Goal: Task Accomplishment & Management: Complete application form

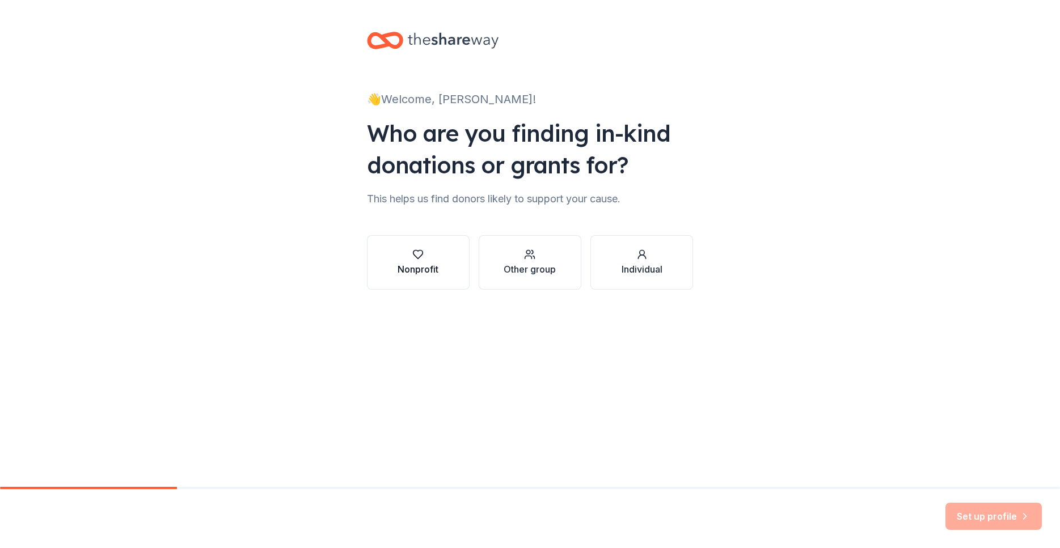
click at [434, 267] on div "Nonprofit" at bounding box center [417, 270] width 41 height 14
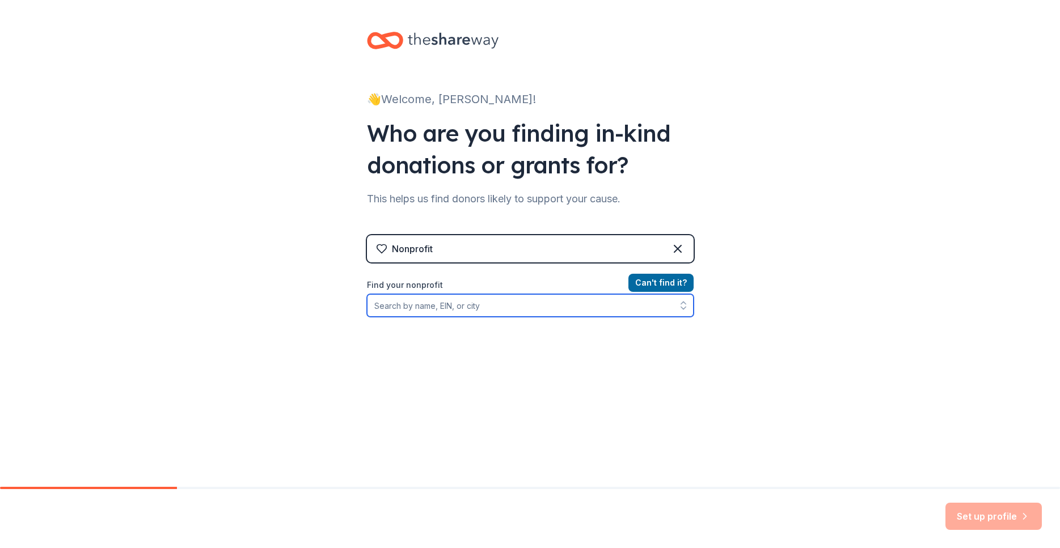
click at [502, 307] on input "Find your nonprofit" at bounding box center [530, 305] width 327 height 23
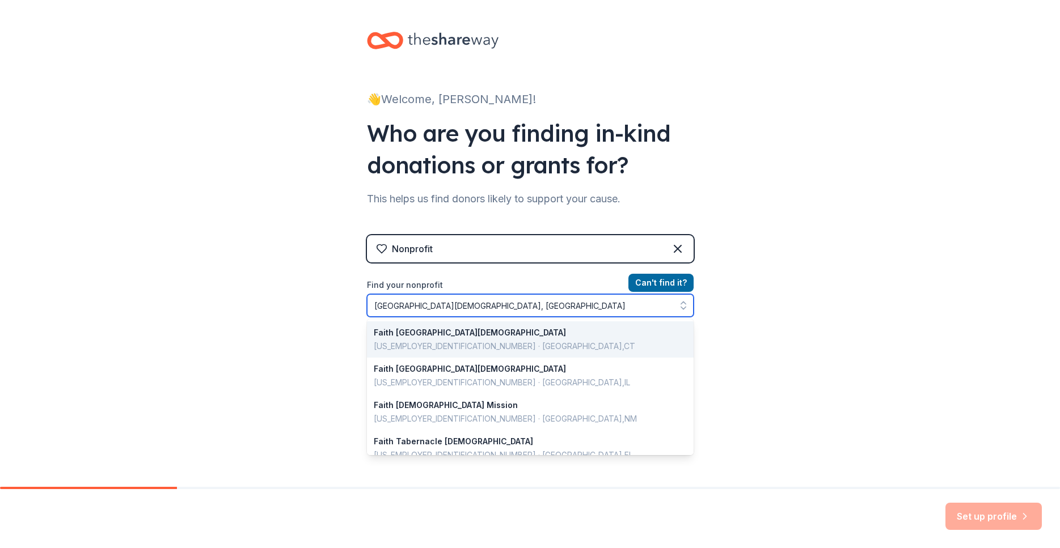
type input "Faith Tabernacle Baptist church, texas"
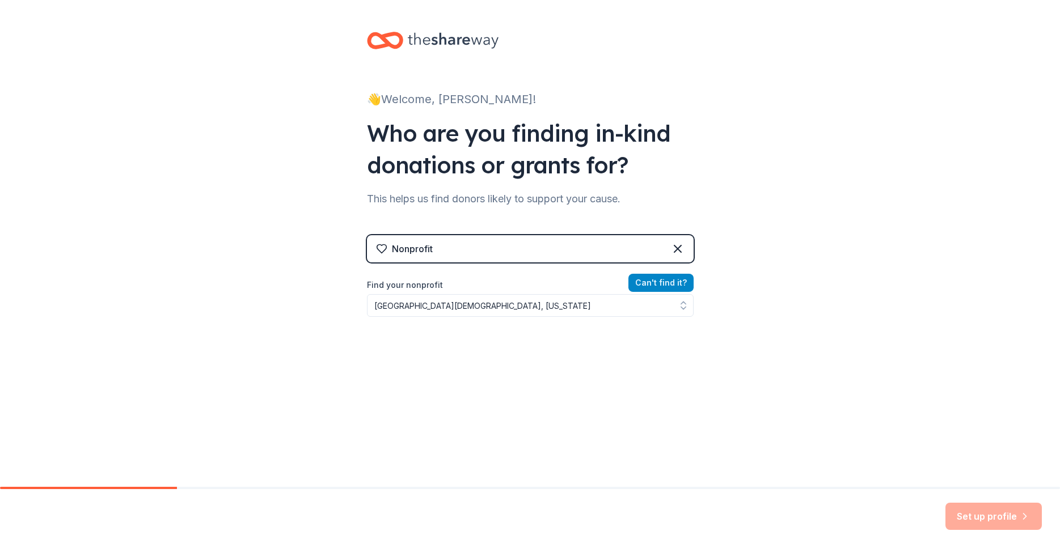
click at [670, 285] on button "Can ' t find it?" at bounding box center [660, 283] width 65 height 18
click at [662, 277] on button "Can ' t find it?" at bounding box center [660, 283] width 65 height 18
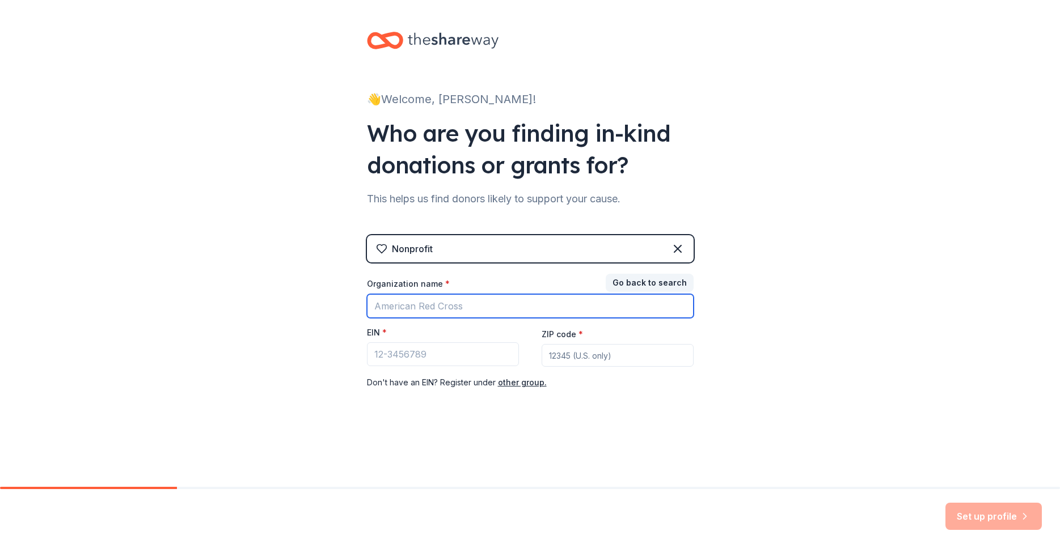
click at [447, 306] on input "Organization name *" at bounding box center [530, 306] width 327 height 24
type input "Faith [GEOGRAPHIC_DATA][DEMOGRAPHIC_DATA]"
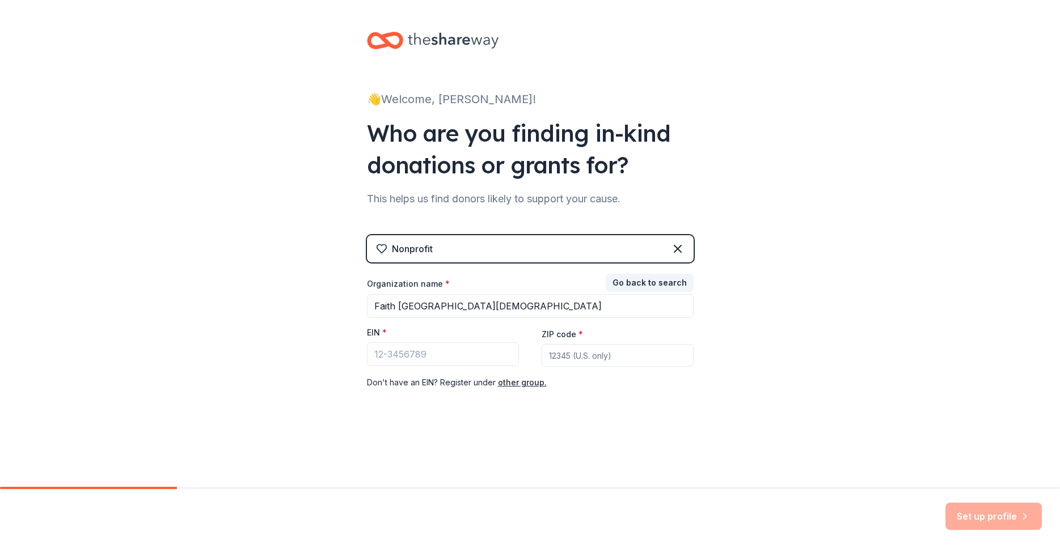
click at [586, 355] on input "ZIP code *" at bounding box center [617, 355] width 152 height 23
type input "77584"
click at [464, 361] on input "EIN *" at bounding box center [443, 354] width 152 height 24
click at [460, 358] on input "EIN *" at bounding box center [443, 354] width 152 height 24
click at [392, 355] on input "38" at bounding box center [443, 354] width 152 height 24
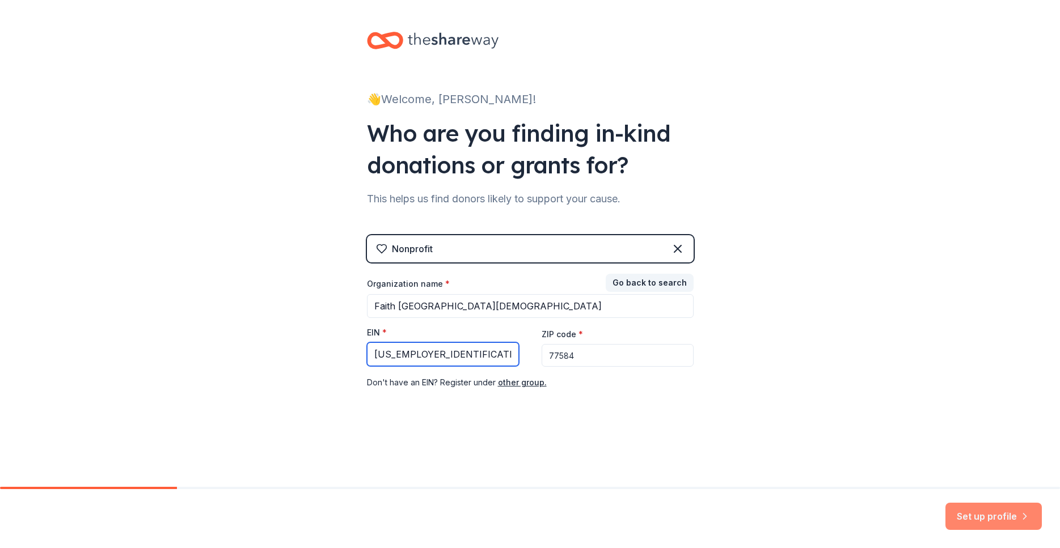
type input "[US_EMPLOYER_IDENTIFICATION_NUMBER]"
click at [999, 515] on button "Set up profile" at bounding box center [993, 516] width 96 height 27
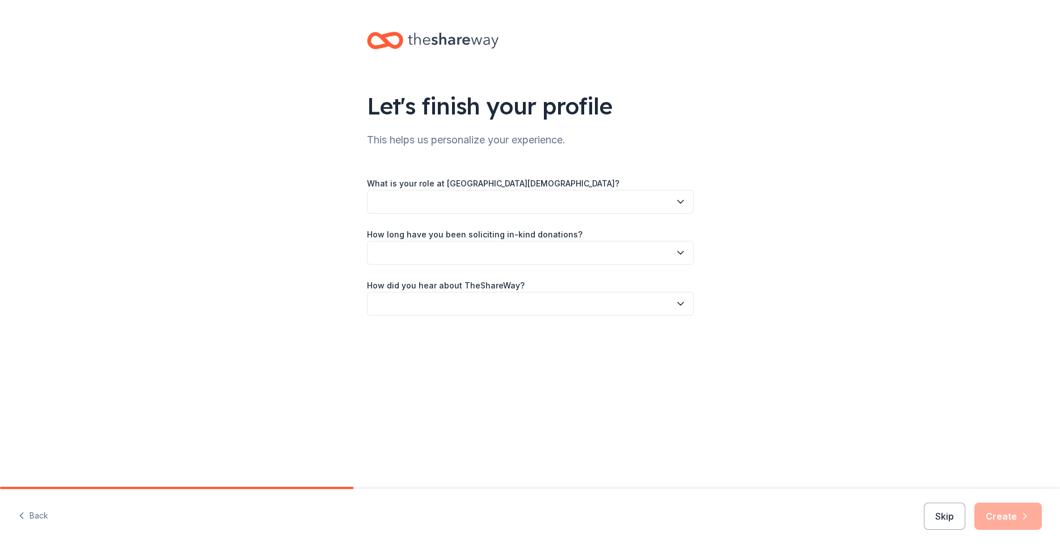
click at [682, 204] on icon "button" at bounding box center [680, 201] width 11 height 11
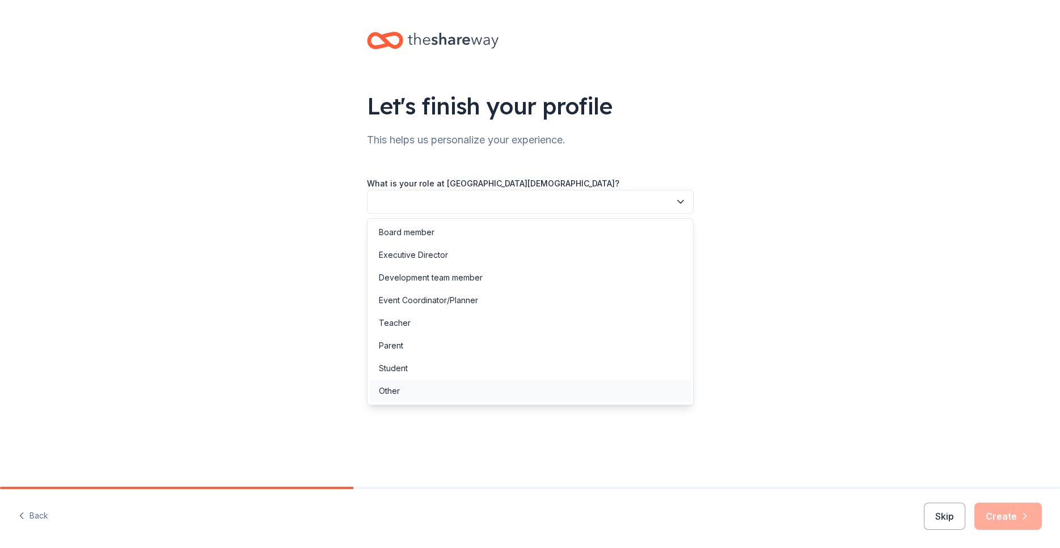
click at [391, 397] on div "Other" at bounding box center [389, 391] width 21 height 14
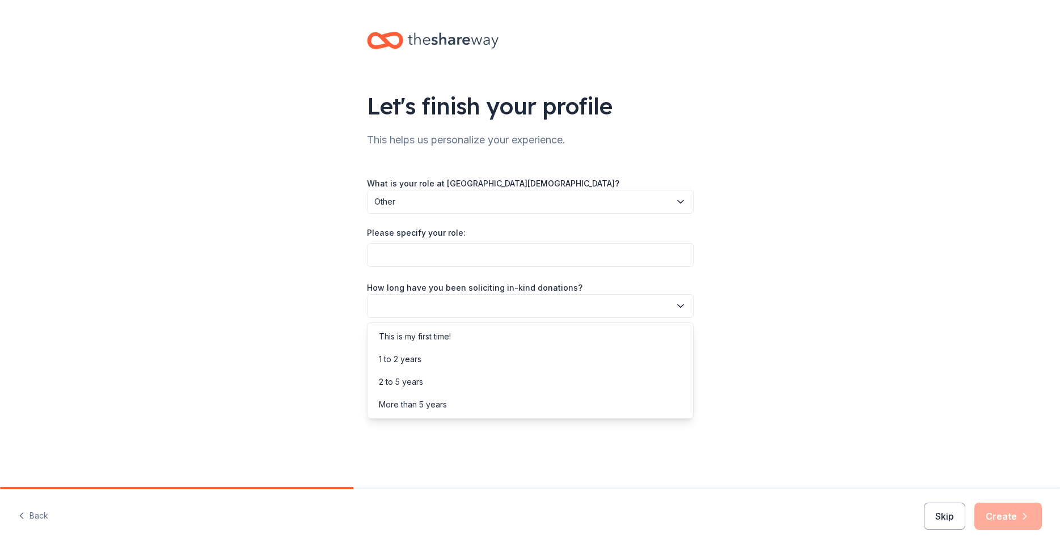
click at [679, 306] on icon "button" at bounding box center [681, 305] width 6 height 3
click at [429, 339] on div "This is my first time!" at bounding box center [415, 337] width 72 height 14
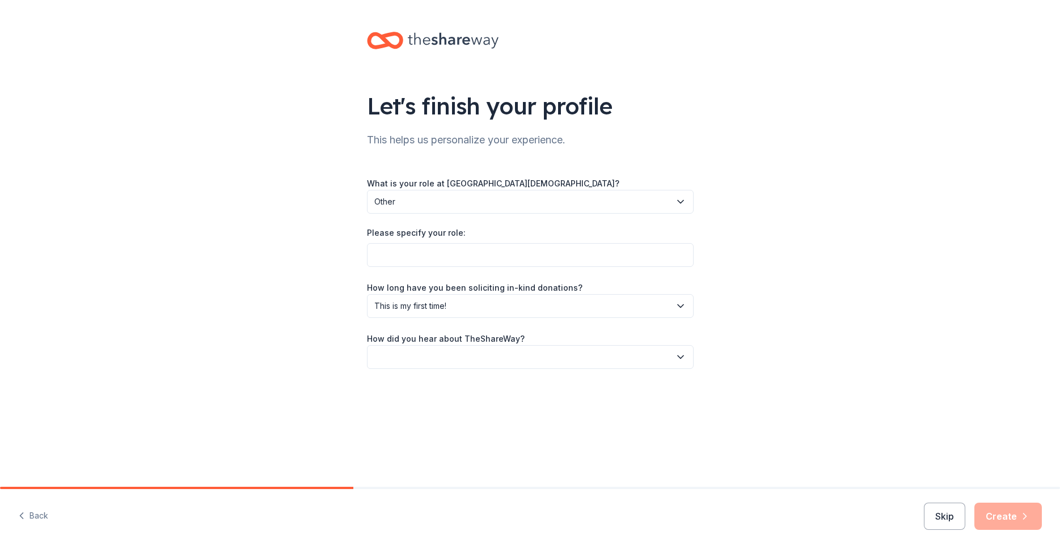
click at [683, 358] on icon "button" at bounding box center [680, 357] width 11 height 11
click at [392, 438] on div "Social media" at bounding box center [403, 433] width 48 height 14
click at [388, 257] on input "Please specify your role:" at bounding box center [530, 255] width 327 height 24
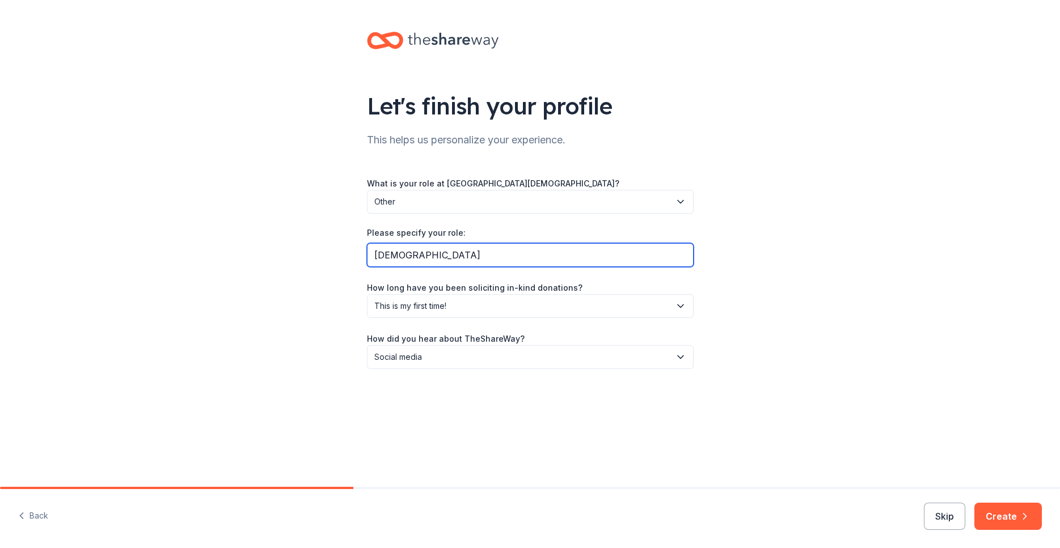
type input "[DEMOGRAPHIC_DATA]"
click at [465, 372] on div "Let's finish your profile This helps us personalize your experience. What is yo…" at bounding box center [530, 212] width 363 height 424
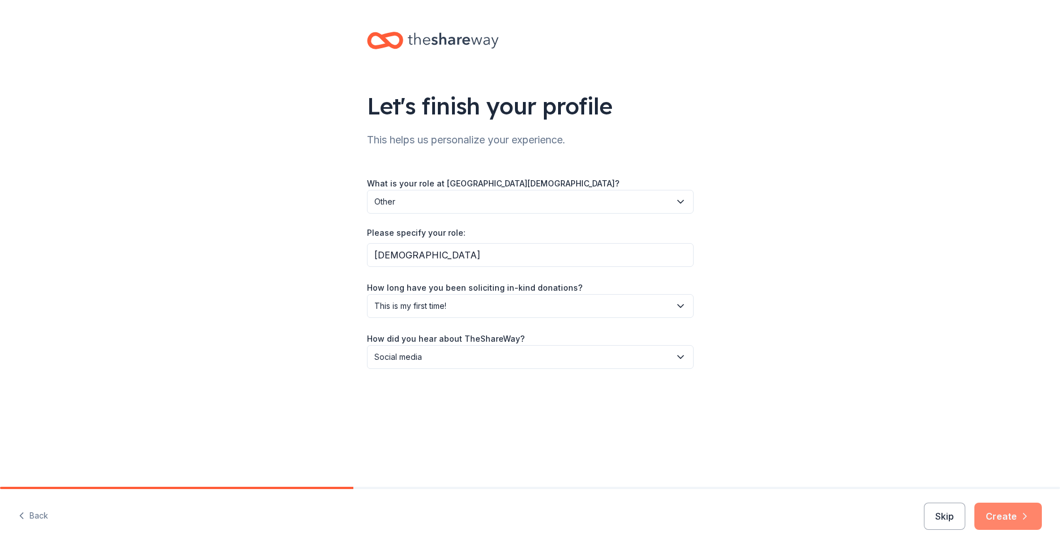
click at [1014, 514] on button "Create" at bounding box center [1007, 516] width 67 height 27
click at [258, 116] on div "Let's finish your profile This helps us personalize your experience. What is yo…" at bounding box center [530, 212] width 1060 height 424
click at [28, 520] on button "Back" at bounding box center [33, 517] width 30 height 24
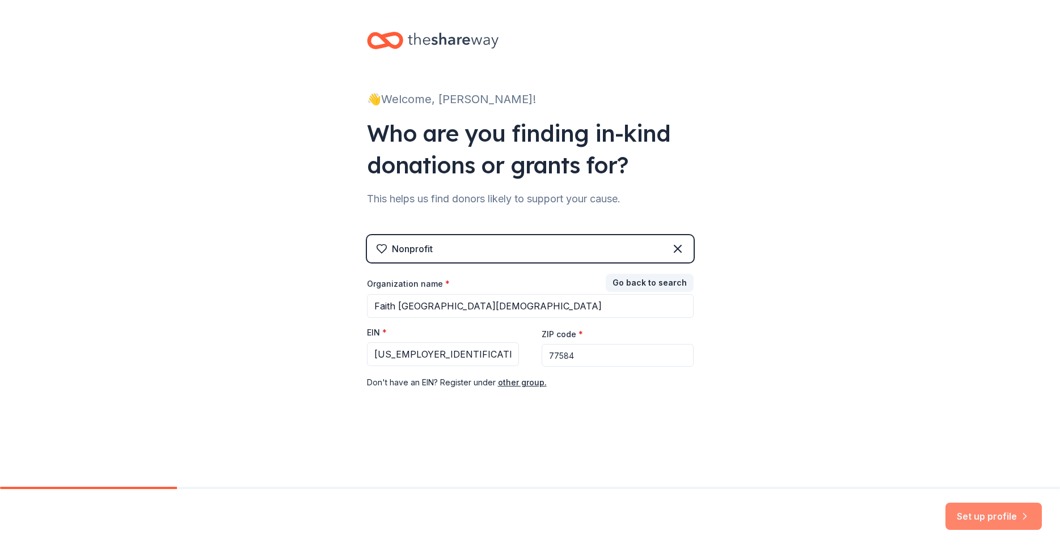
click at [988, 521] on button "Set up profile" at bounding box center [993, 516] width 96 height 27
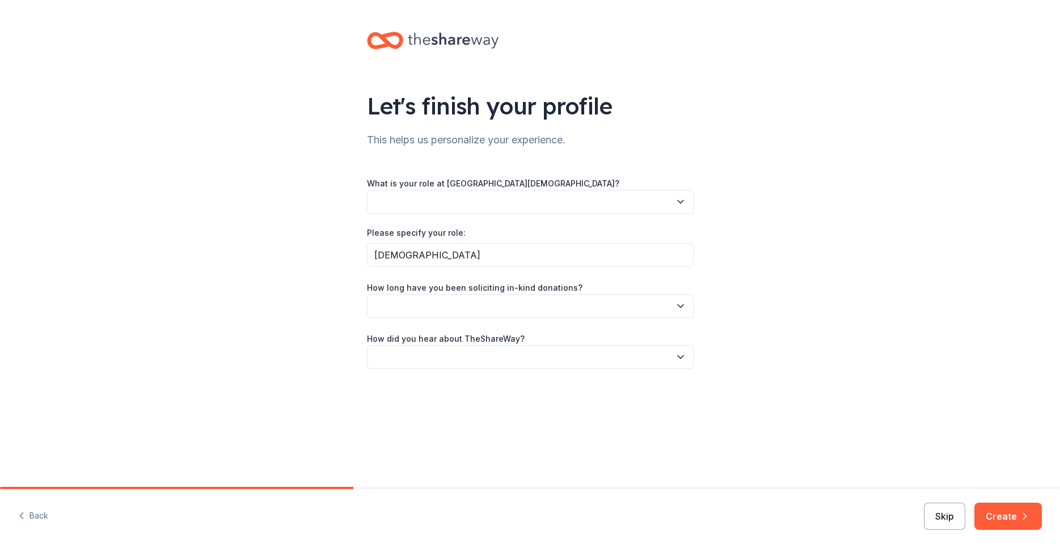
click at [954, 519] on button "Skip" at bounding box center [944, 516] width 41 height 27
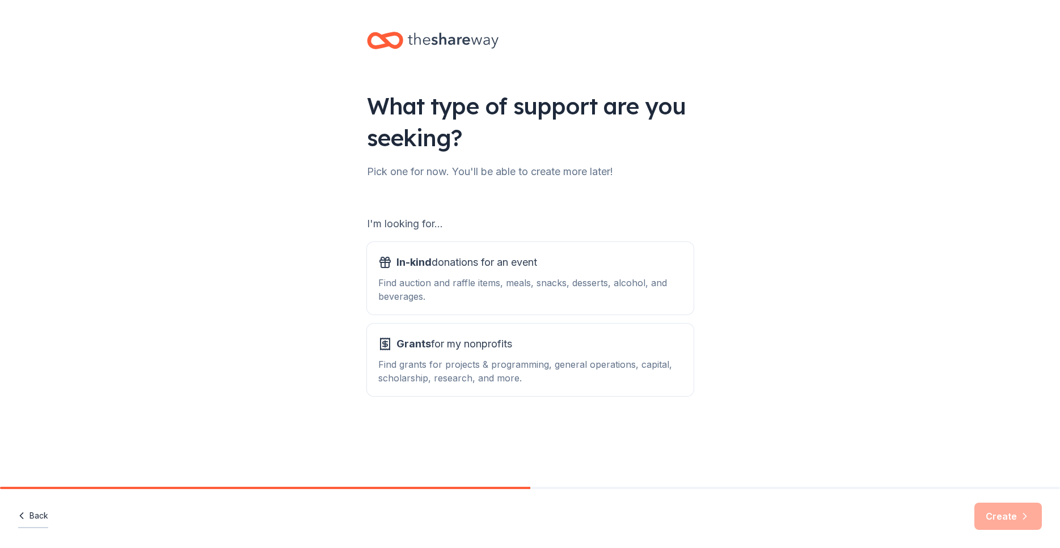
click at [32, 517] on button "Back" at bounding box center [33, 517] width 30 height 24
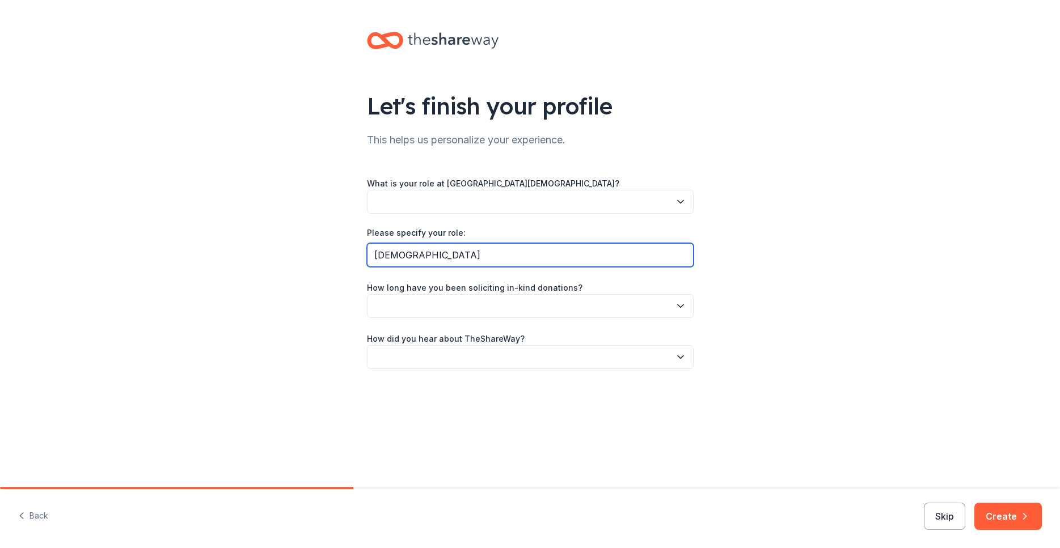
drag, startPoint x: 473, startPoint y: 255, endPoint x: 291, endPoint y: 252, distance: 182.0
click at [367, 252] on input "[DEMOGRAPHIC_DATA]" at bounding box center [530, 255] width 327 height 24
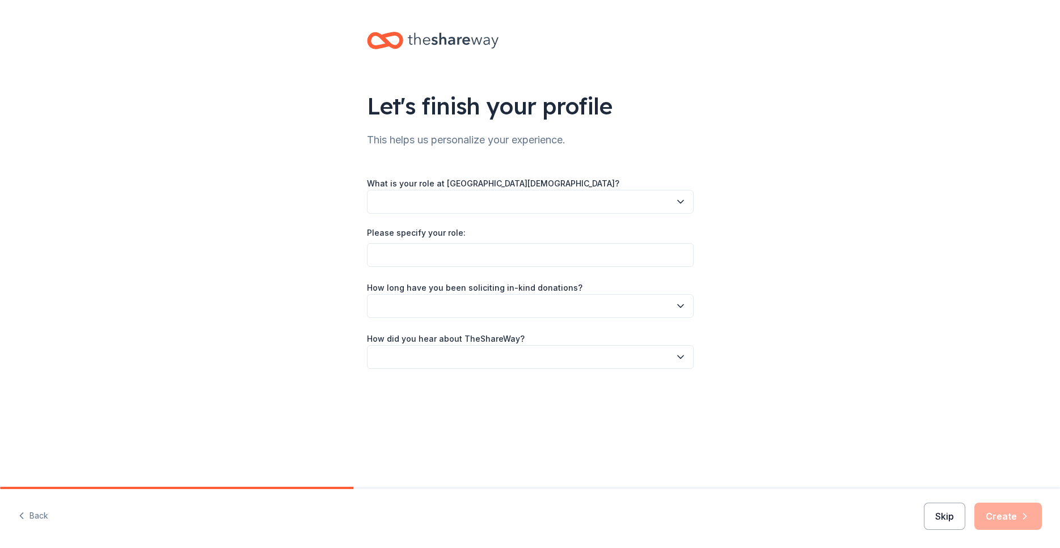
click at [951, 518] on button "Skip" at bounding box center [944, 516] width 41 height 27
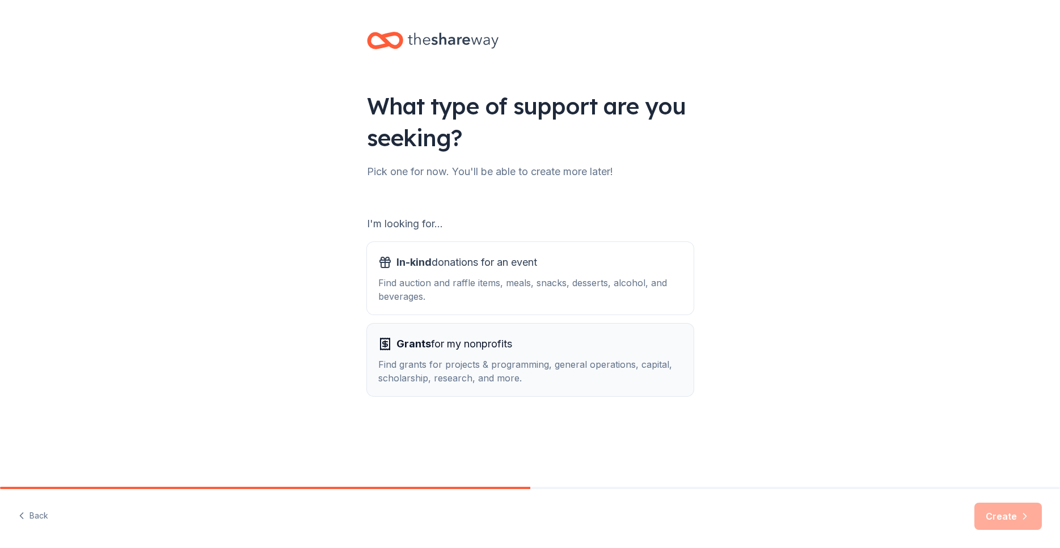
click at [431, 364] on div "Find grants for projects & programming, general operations, capital, scholarshi…" at bounding box center [530, 371] width 304 height 27
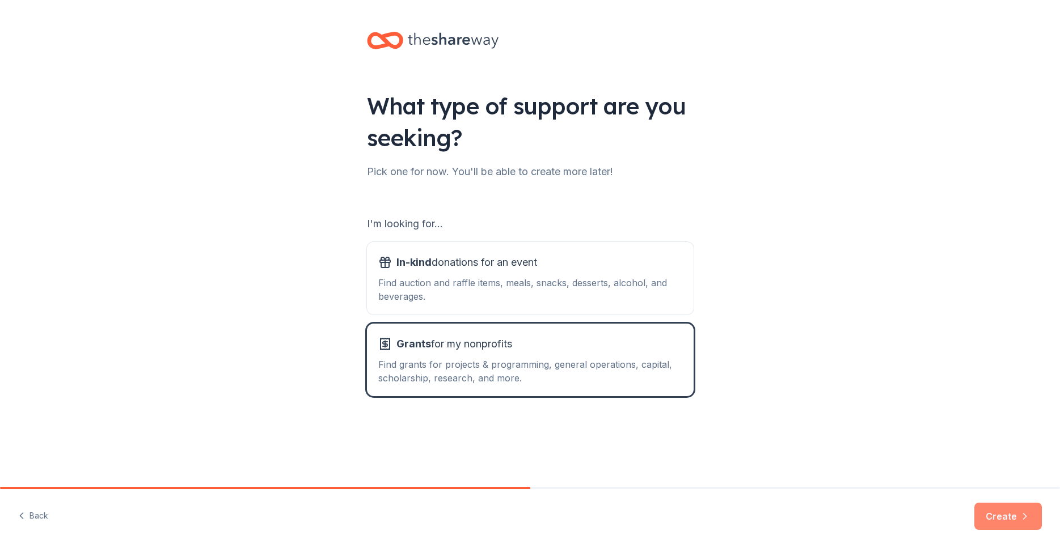
click at [1004, 514] on button "Create" at bounding box center [1007, 516] width 67 height 27
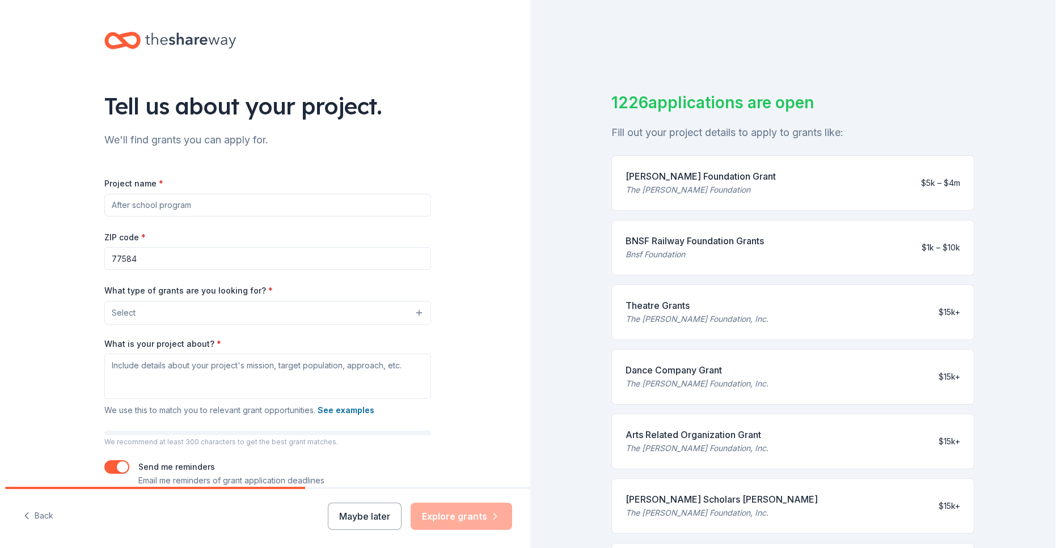
scroll to position [55, 0]
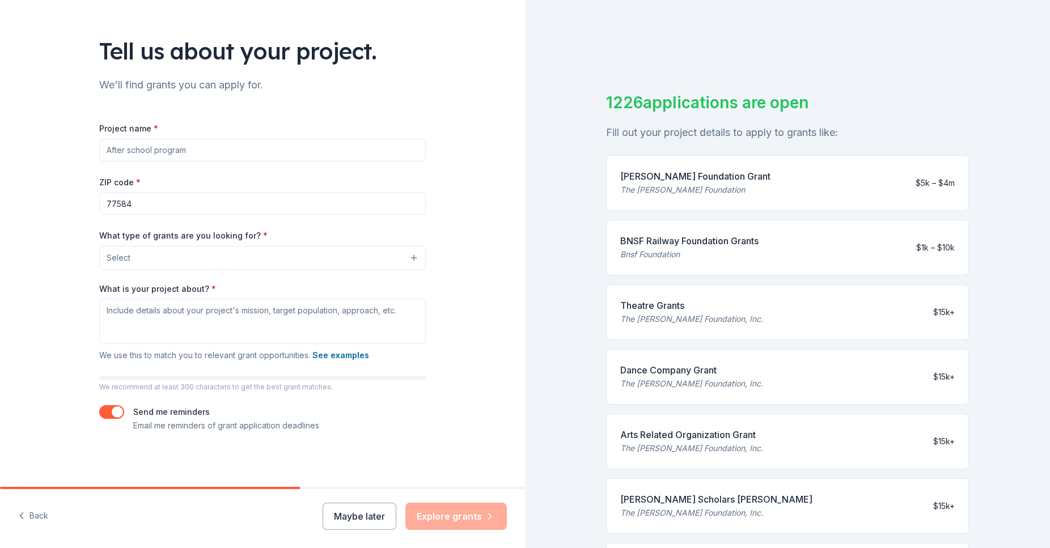
click at [192, 150] on input "Project name *" at bounding box center [262, 150] width 327 height 23
click at [223, 254] on button "Select" at bounding box center [264, 258] width 327 height 24
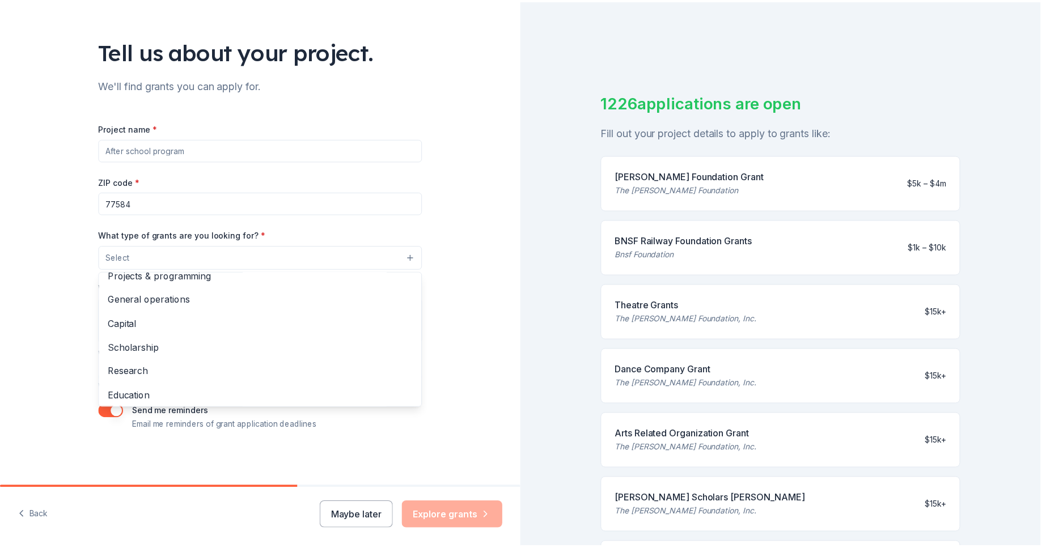
scroll to position [0, 0]
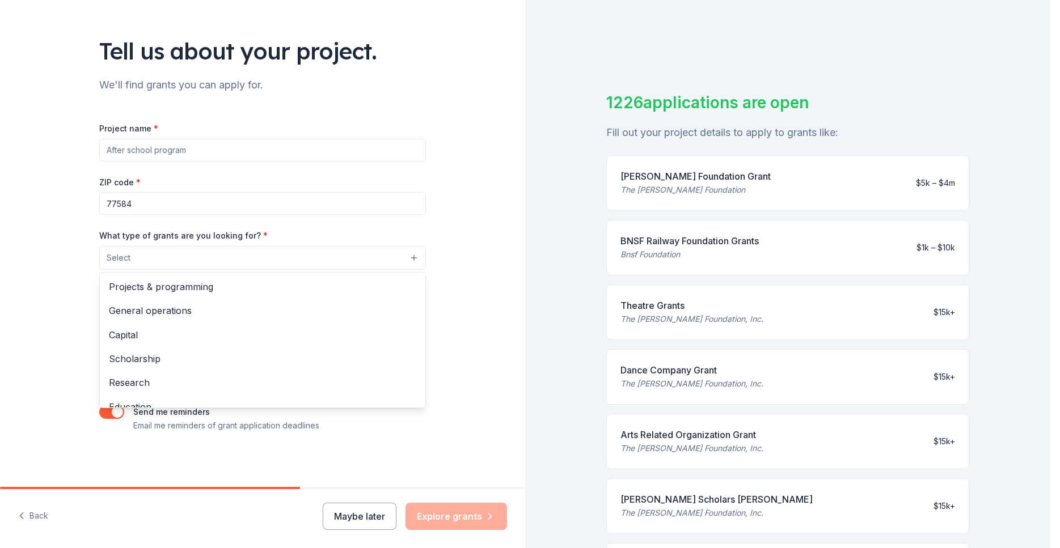
click at [446, 256] on div "Tell us about your project. We'll find grants you can apply for. Project name *…" at bounding box center [262, 216] width 525 height 542
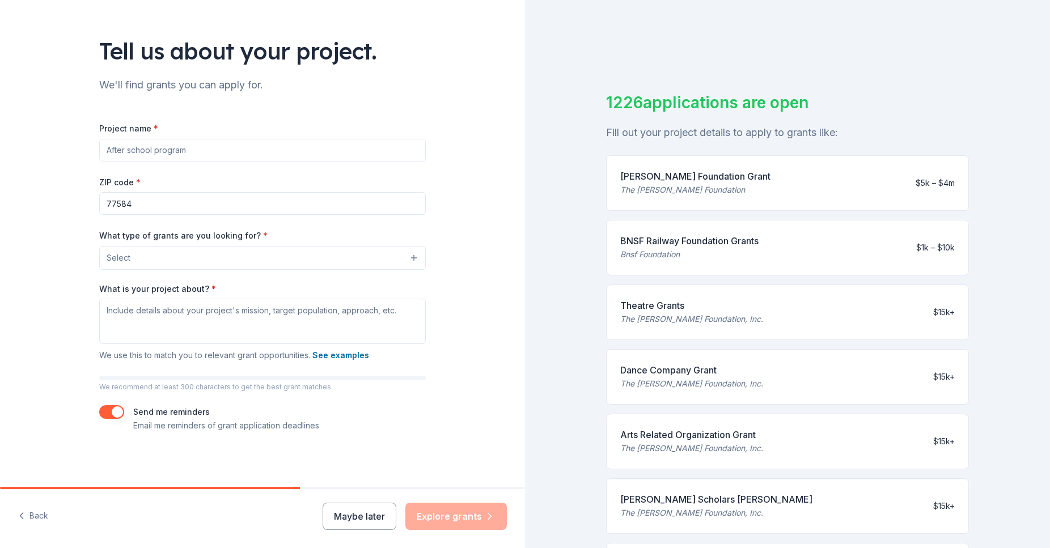
click at [697, 184] on div "The [PERSON_NAME] Foundation" at bounding box center [695, 190] width 150 height 14
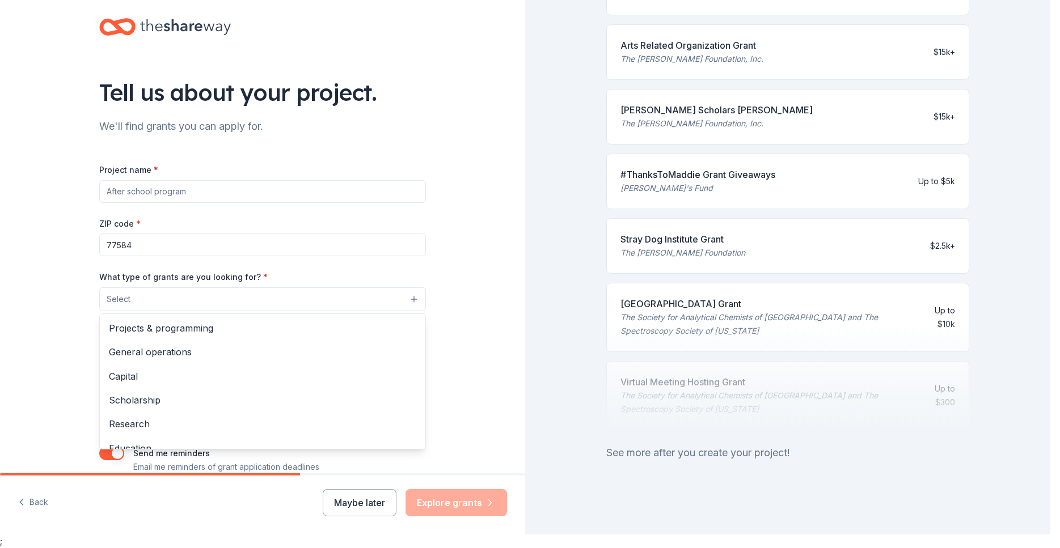
click at [408, 298] on button "Select" at bounding box center [262, 299] width 327 height 24
click at [234, 353] on span "General operations" at bounding box center [262, 352] width 307 height 15
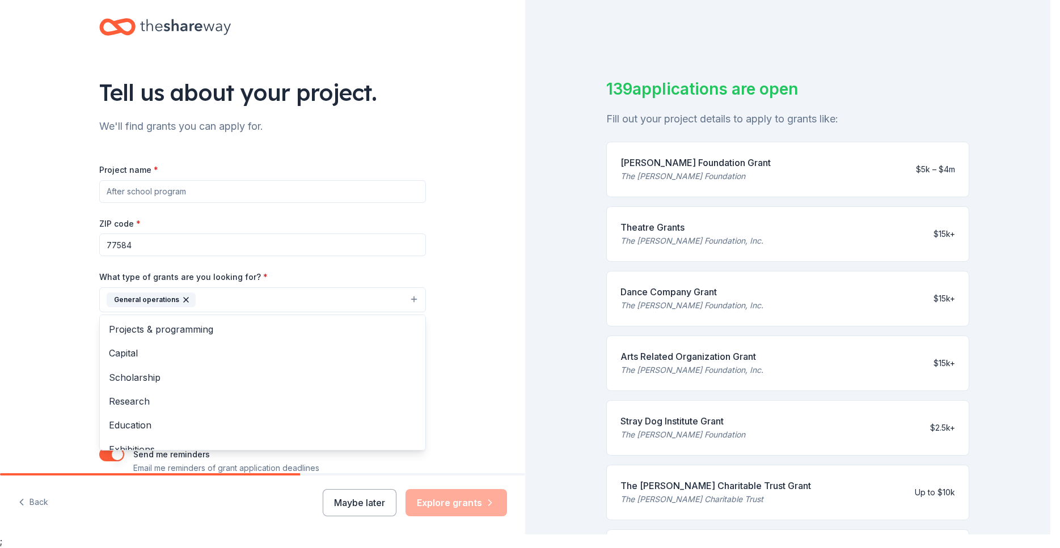
click at [1013, 396] on div "Tell us about your project. We'll find grants you can apply for. Project name *…" at bounding box center [525, 260] width 1050 height 548
